Goal: Use online tool/utility: Utilize a website feature to perform a specific function

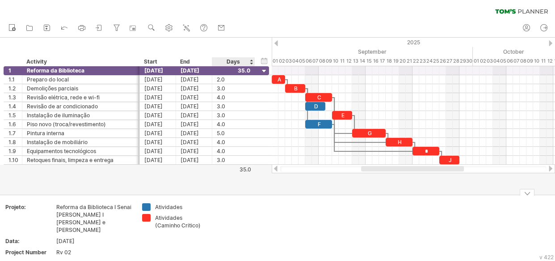
click at [220, 220] on td at bounding box center [243, 231] width 71 height 57
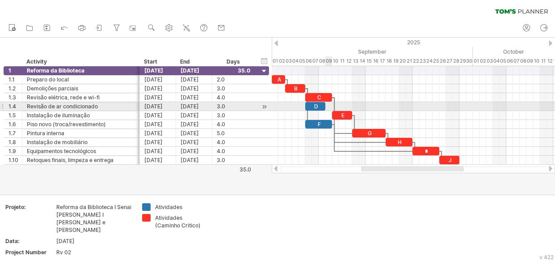
click at [330, 107] on div at bounding box center [414, 106] width 284 height 9
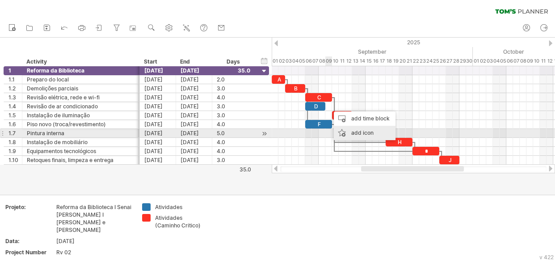
click at [369, 134] on div "add icon" at bounding box center [365, 133] width 62 height 14
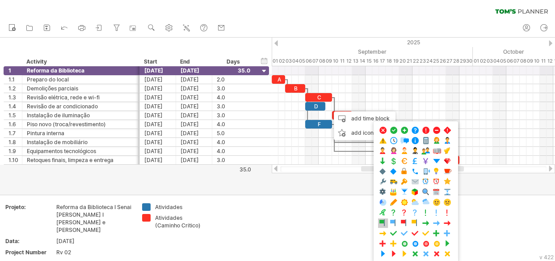
click at [384, 221] on span at bounding box center [383, 223] width 9 height 8
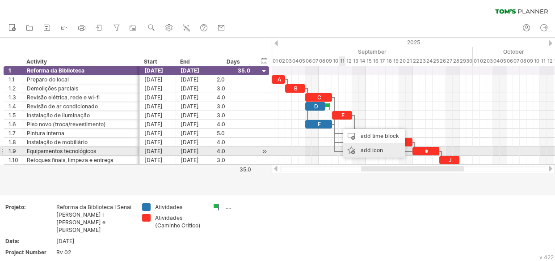
click at [367, 152] on div "add icon" at bounding box center [374, 150] width 62 height 14
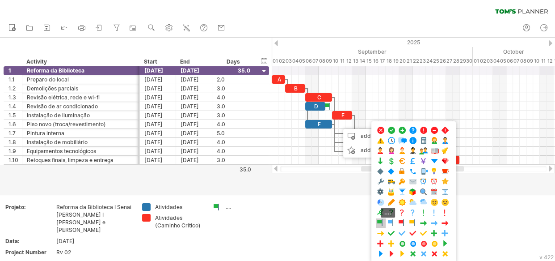
drag, startPoint x: 380, startPoint y: 222, endPoint x: 384, endPoint y: 188, distance: 33.8
click at [381, 222] on span at bounding box center [381, 223] width 9 height 8
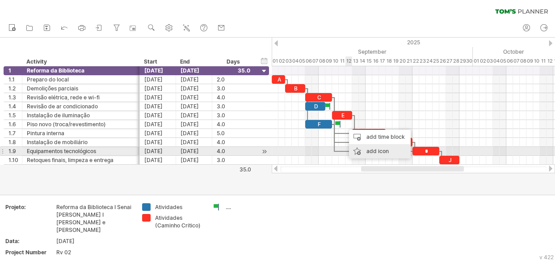
click at [369, 152] on div "add icon" at bounding box center [380, 151] width 62 height 14
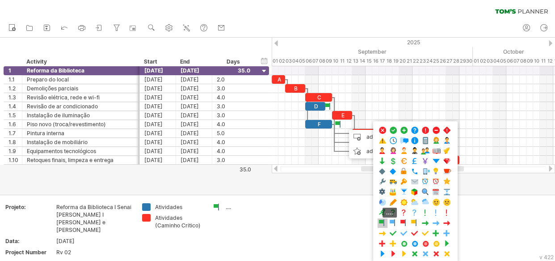
click at [383, 219] on span at bounding box center [382, 223] width 9 height 8
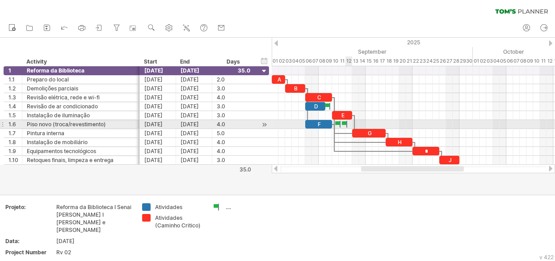
click at [351, 124] on div at bounding box center [414, 124] width 284 height 9
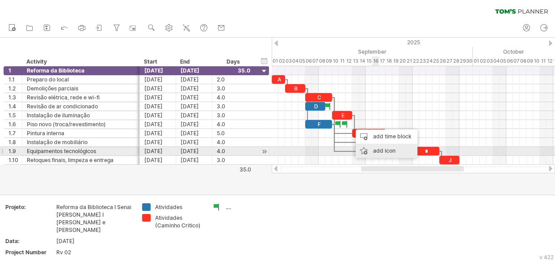
click at [378, 150] on div "add icon" at bounding box center [387, 151] width 62 height 14
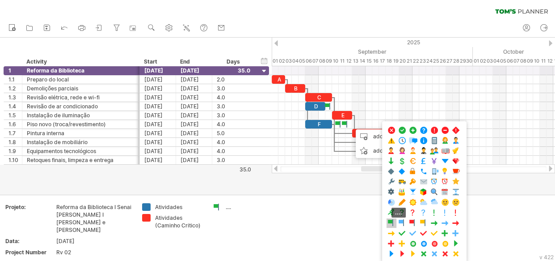
click at [393, 222] on span at bounding box center [391, 223] width 9 height 8
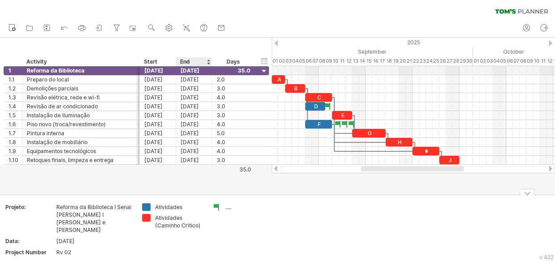
drag, startPoint x: 216, startPoint y: 250, endPoint x: 221, endPoint y: 228, distance: 21.9
click at [216, 250] on td "...." at bounding box center [243, 231] width 71 height 57
click at [228, 206] on div "...." at bounding box center [250, 207] width 49 height 8
click at [228, 206] on input "text" at bounding box center [248, 207] width 44 height 8
click at [229, 206] on input "******" at bounding box center [248, 207] width 44 height 8
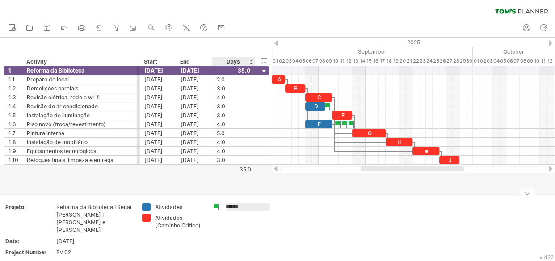
click at [229, 206] on input "******" at bounding box center [248, 207] width 44 height 8
type input "******"
click at [265, 237] on td "******" at bounding box center [243, 231] width 71 height 57
click at [245, 169] on div "35.0" at bounding box center [232, 169] width 38 height 7
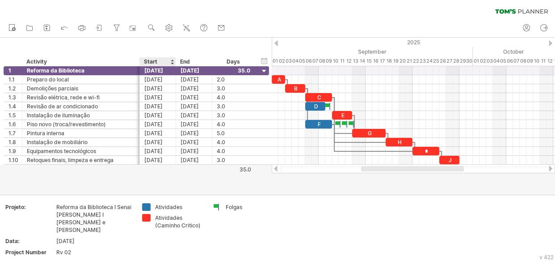
click at [167, 188] on div at bounding box center [277, 116] width 555 height 157
